Goal: Find specific fact: Find specific fact

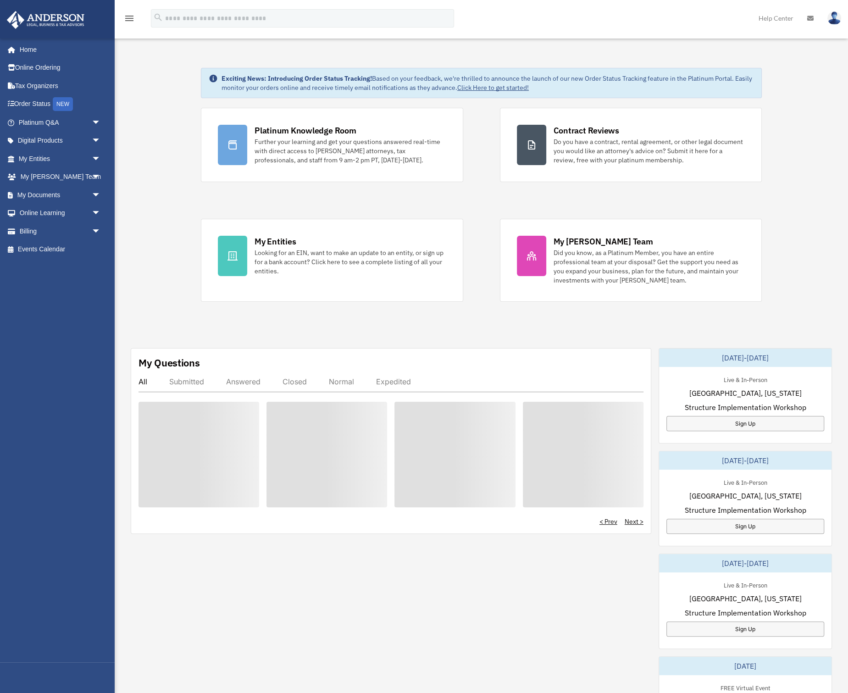
click at [339, 431] on div at bounding box center [327, 455] width 121 height 106
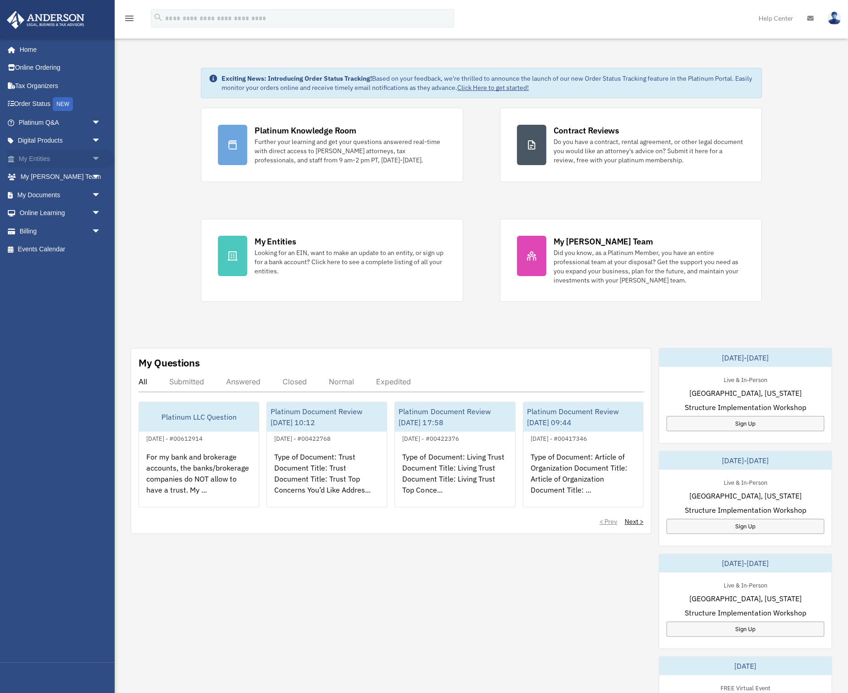
click at [43, 160] on link "My Entities arrow_drop_down" at bounding box center [60, 159] width 108 height 18
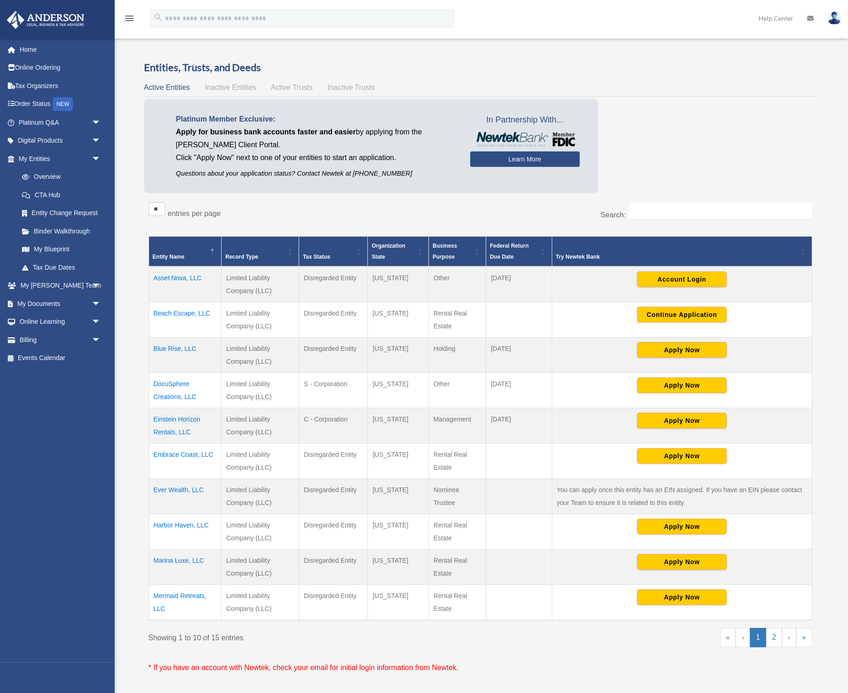
click at [176, 418] on td "Einstein Horizon Rentals, LLC" at bounding box center [185, 425] width 73 height 35
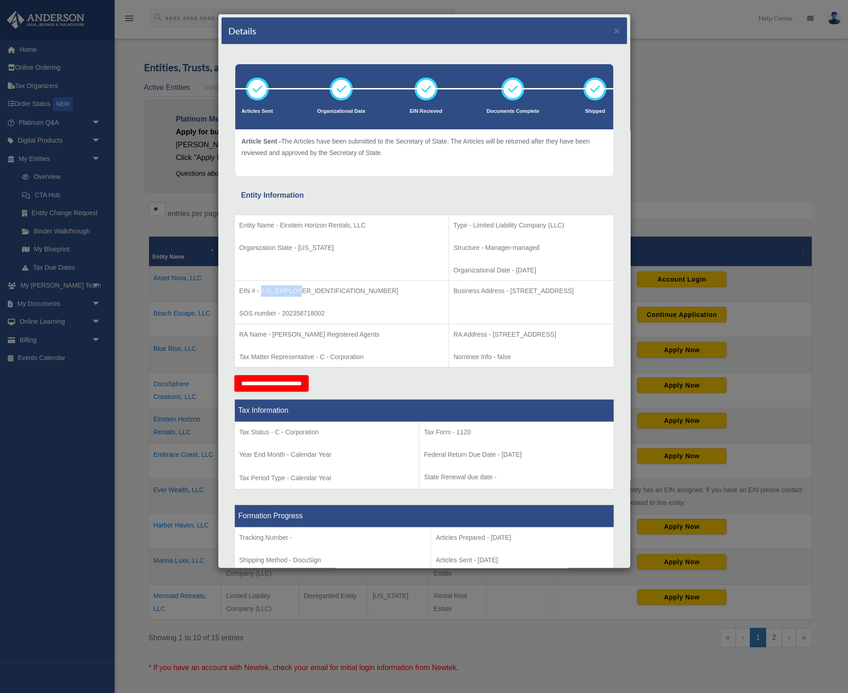
drag, startPoint x: 262, startPoint y: 290, endPoint x: 301, endPoint y: 289, distance: 38.5
click at [301, 289] on p "EIN # - [US_EMPLOYER_IDENTIFICATION_NUMBER]" at bounding box center [342, 290] width 205 height 11
copy p "[US_EMPLOYER_IDENTIFICATION_NUMBER]"
